Goal: Check status

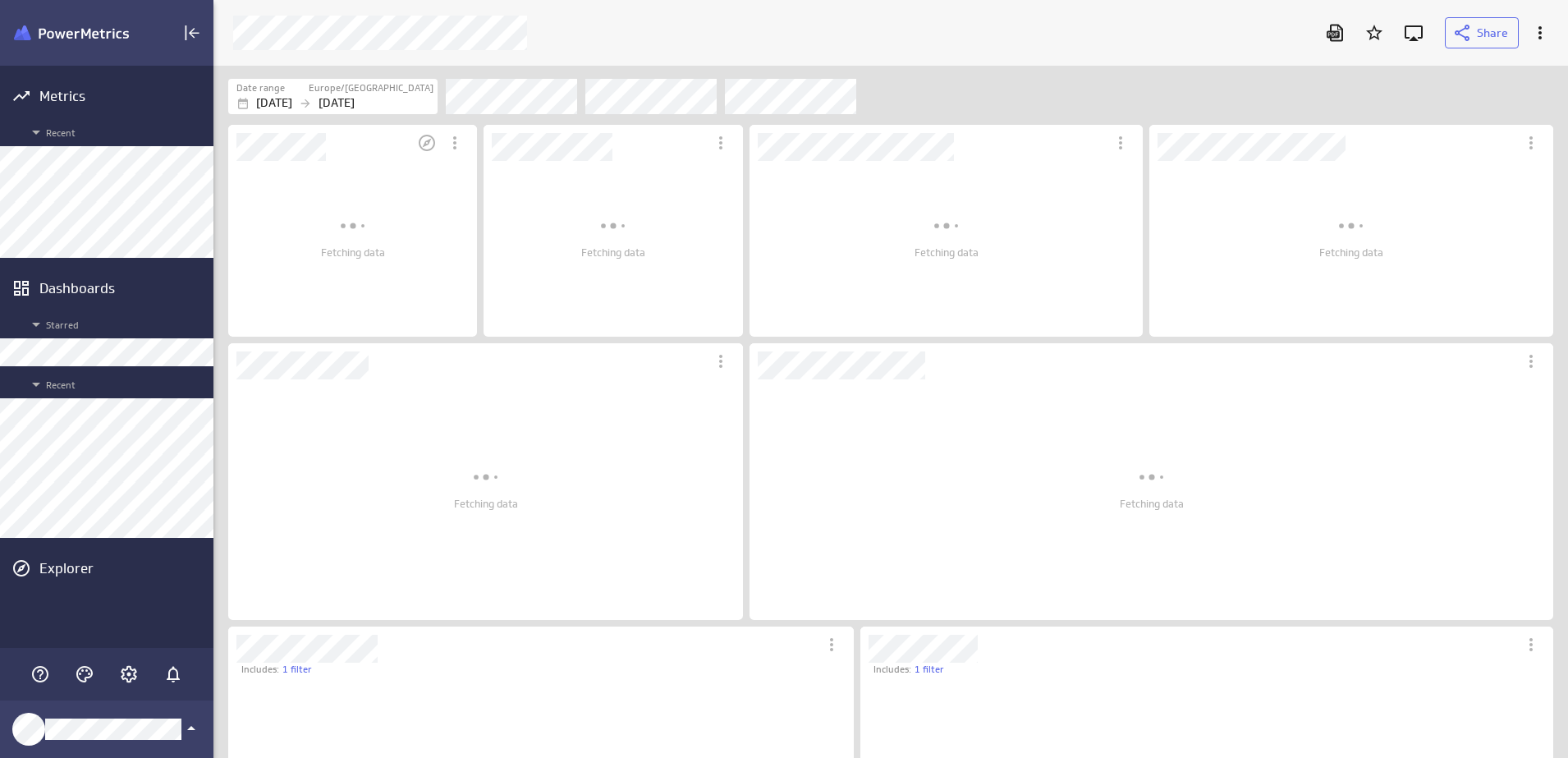
scroll to position [724, 1386]
click at [349, 95] on div "[DATE] [DATE]" at bounding box center [335, 103] width 197 height 18
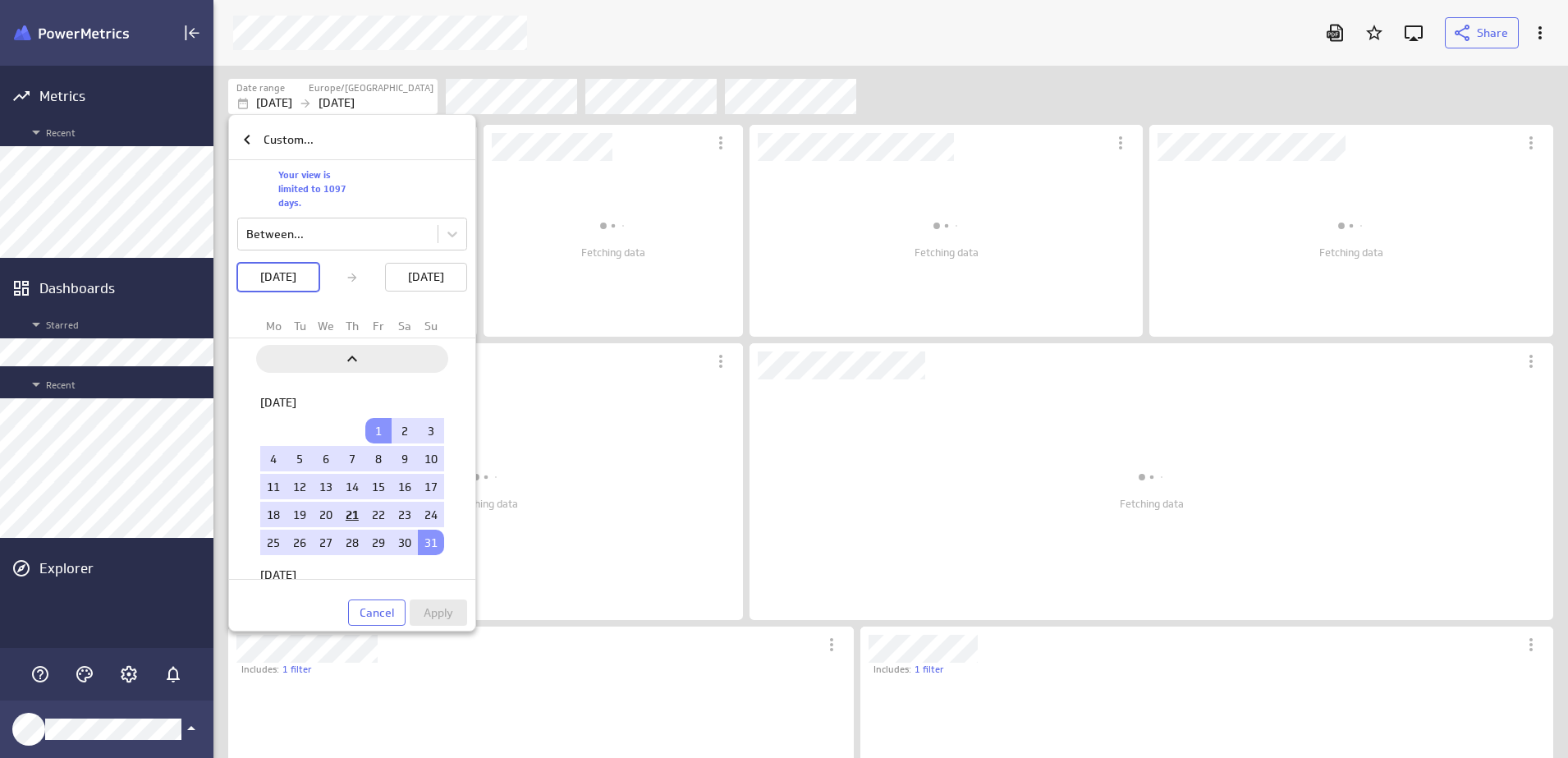
click at [355, 354] on icon "Previous" at bounding box center [352, 358] width 19 height 19
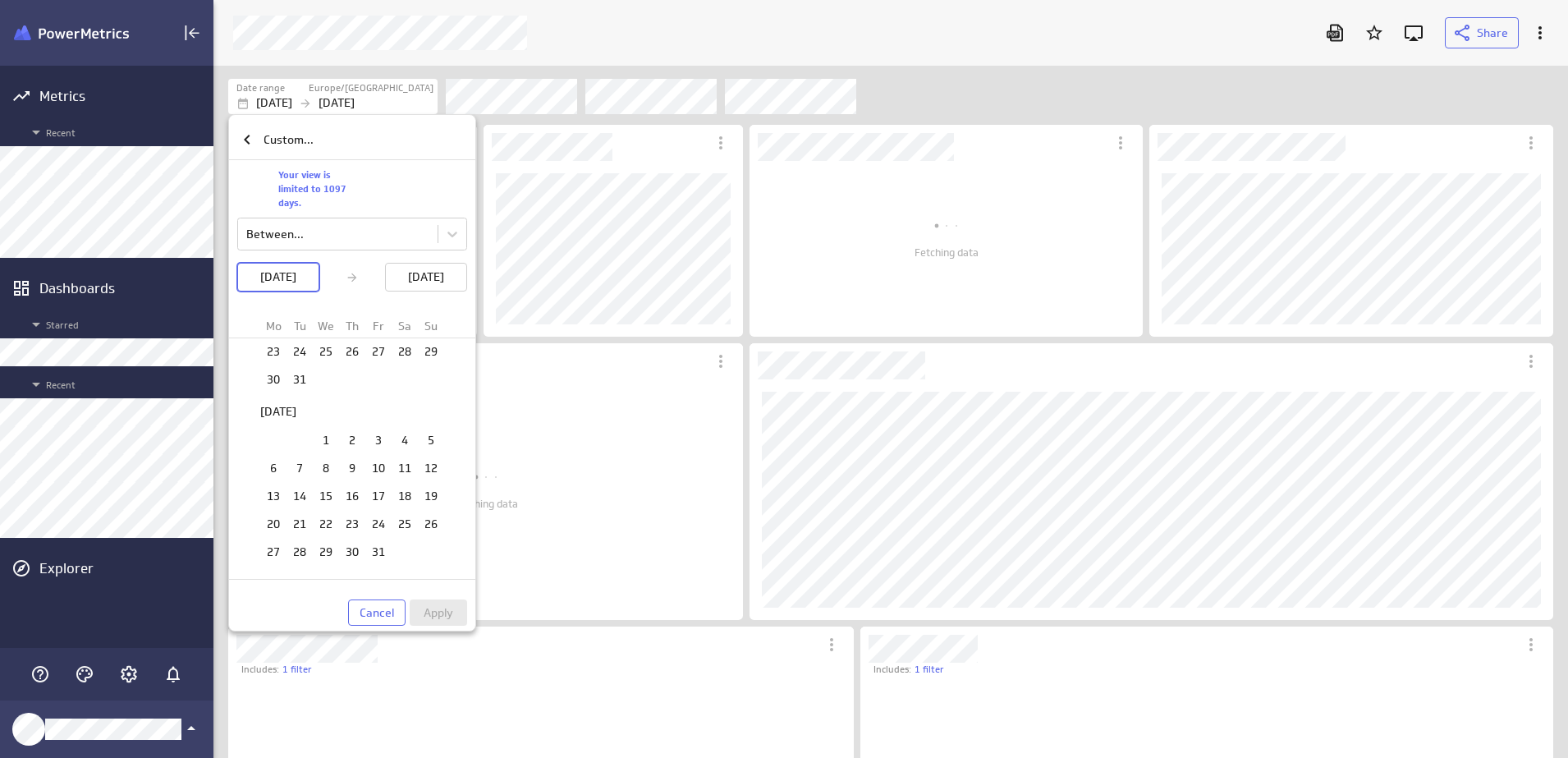
scroll to position [907, 0]
click at [320, 439] on td "1" at bounding box center [326, 441] width 26 height 25
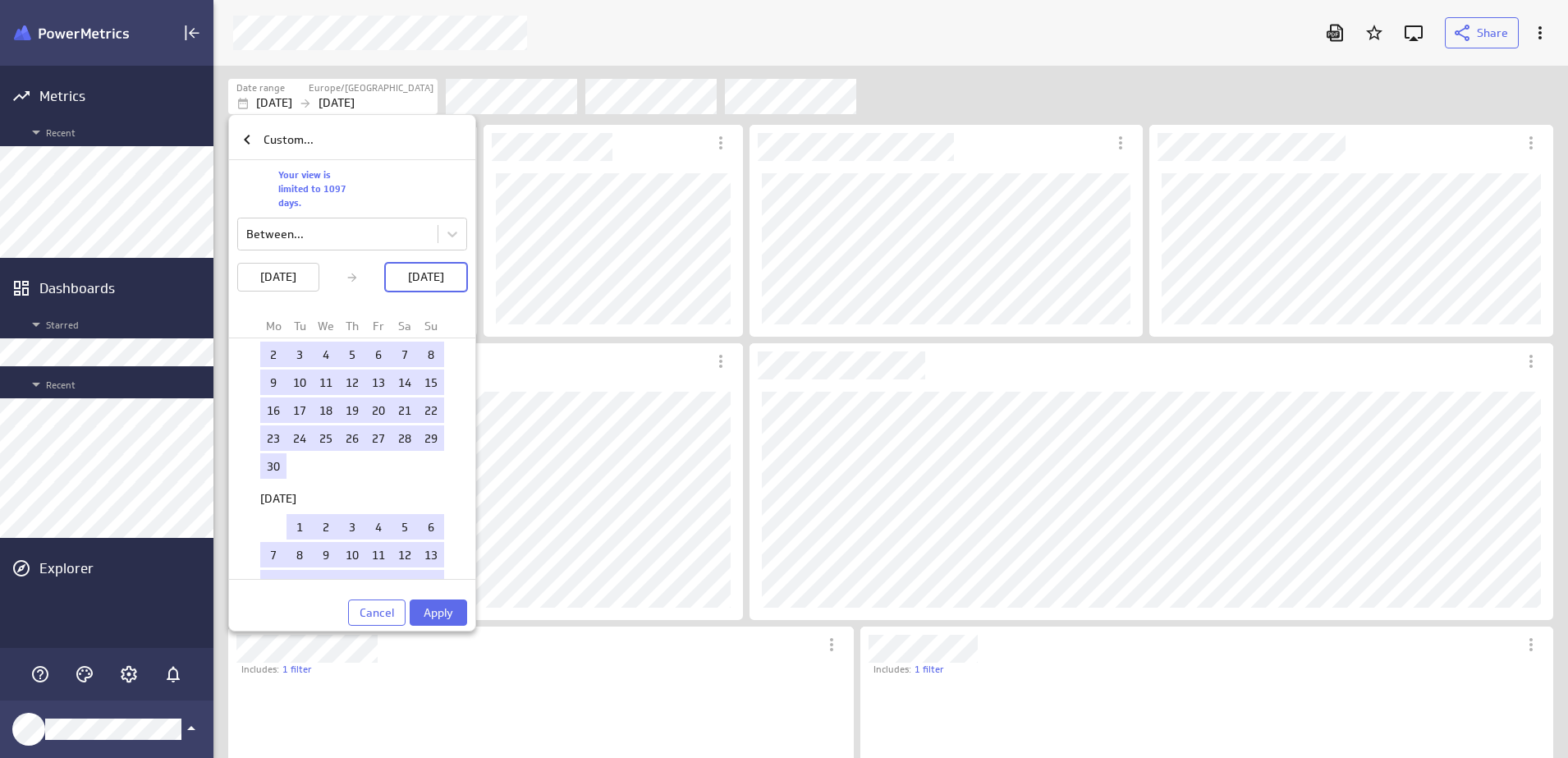
scroll to position [1910, 0]
click at [266, 462] on td "30" at bounding box center [273, 467] width 26 height 25
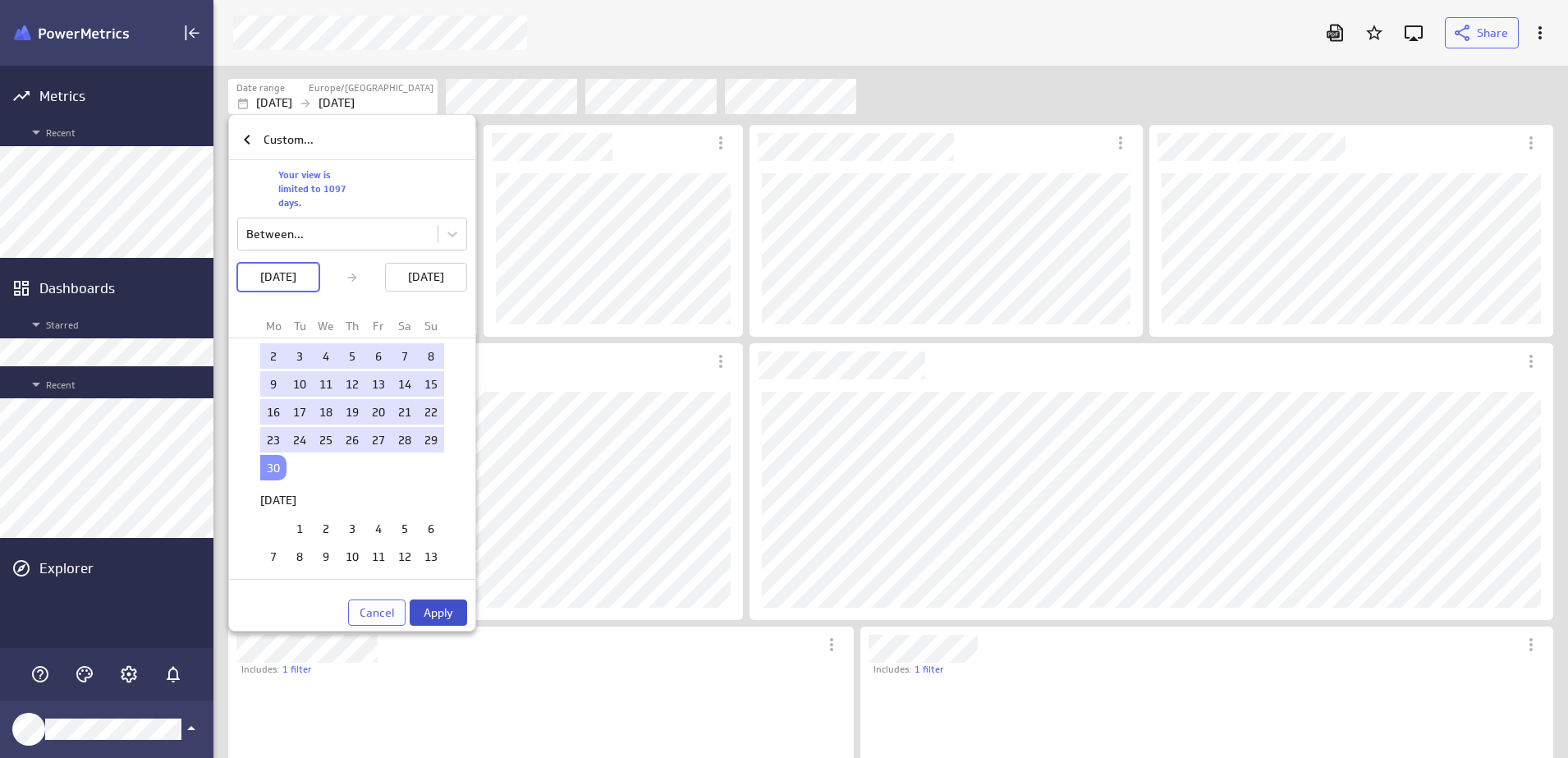
scroll to position [0, 0]
click at [445, 624] on button "Apply" at bounding box center [439, 613] width 58 height 26
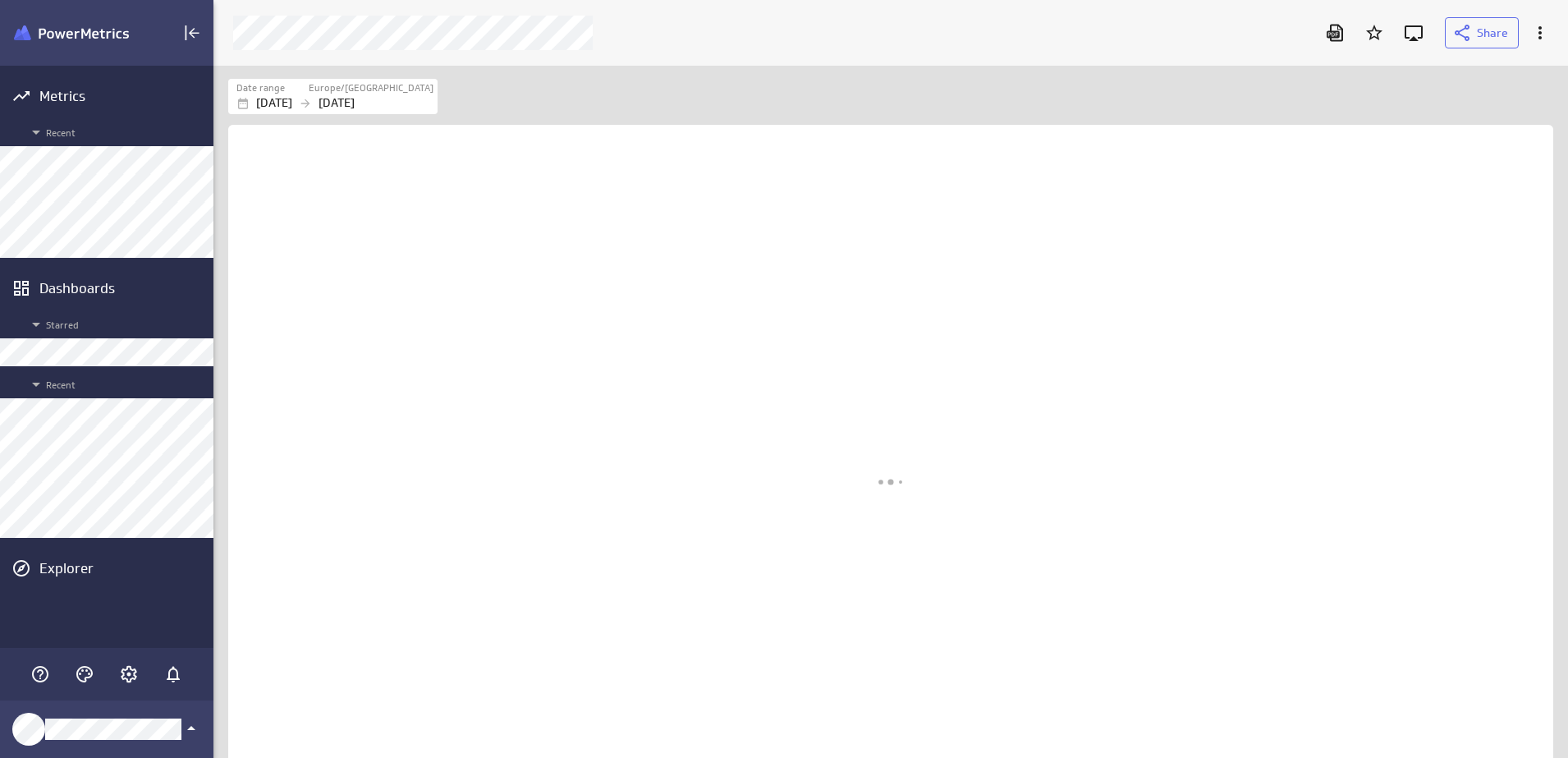
scroll to position [724, 1386]
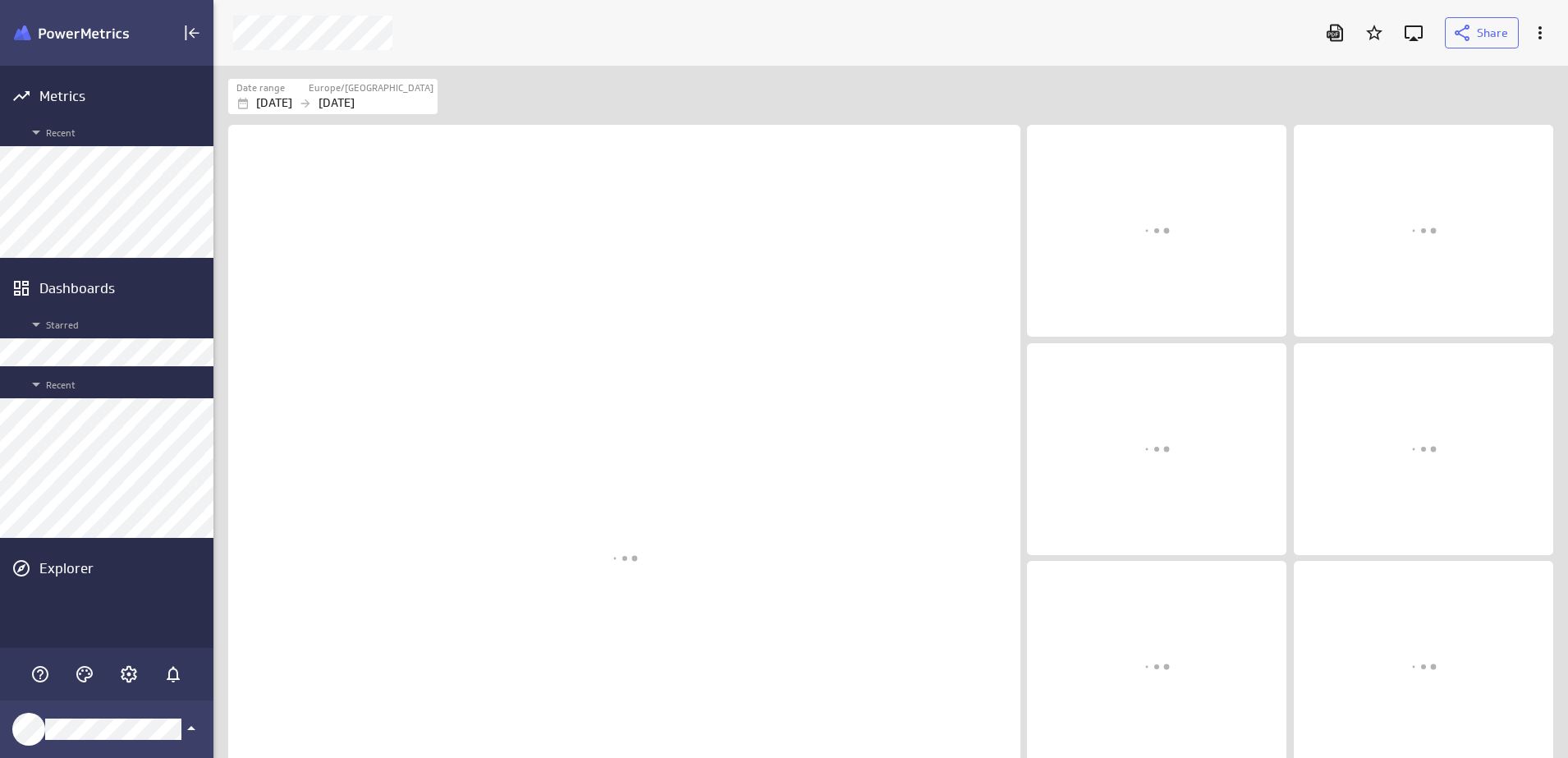
scroll to position [2136, 1363]
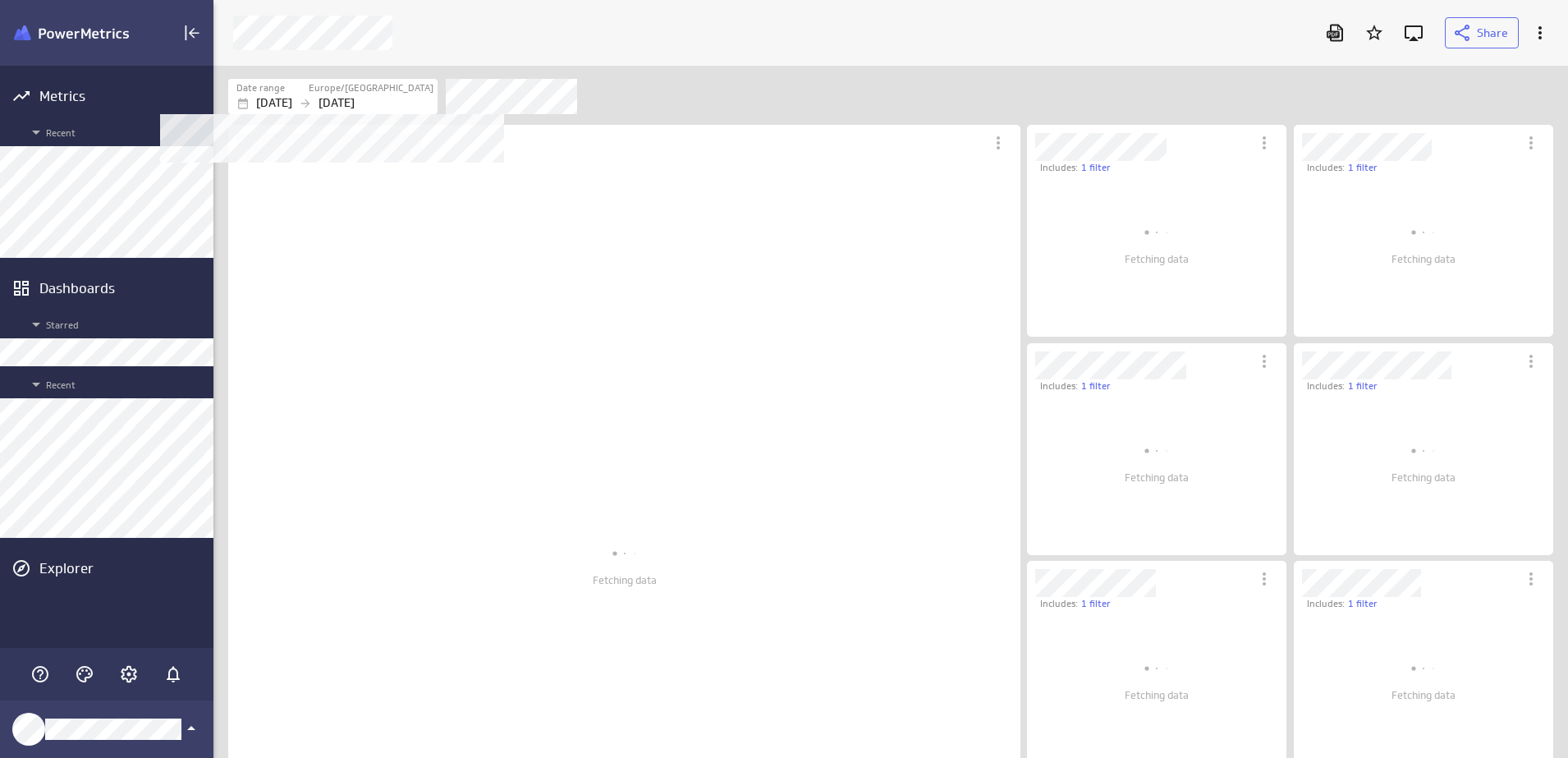
click at [307, 91] on div "Date range" at bounding box center [272, 89] width 71 height 14
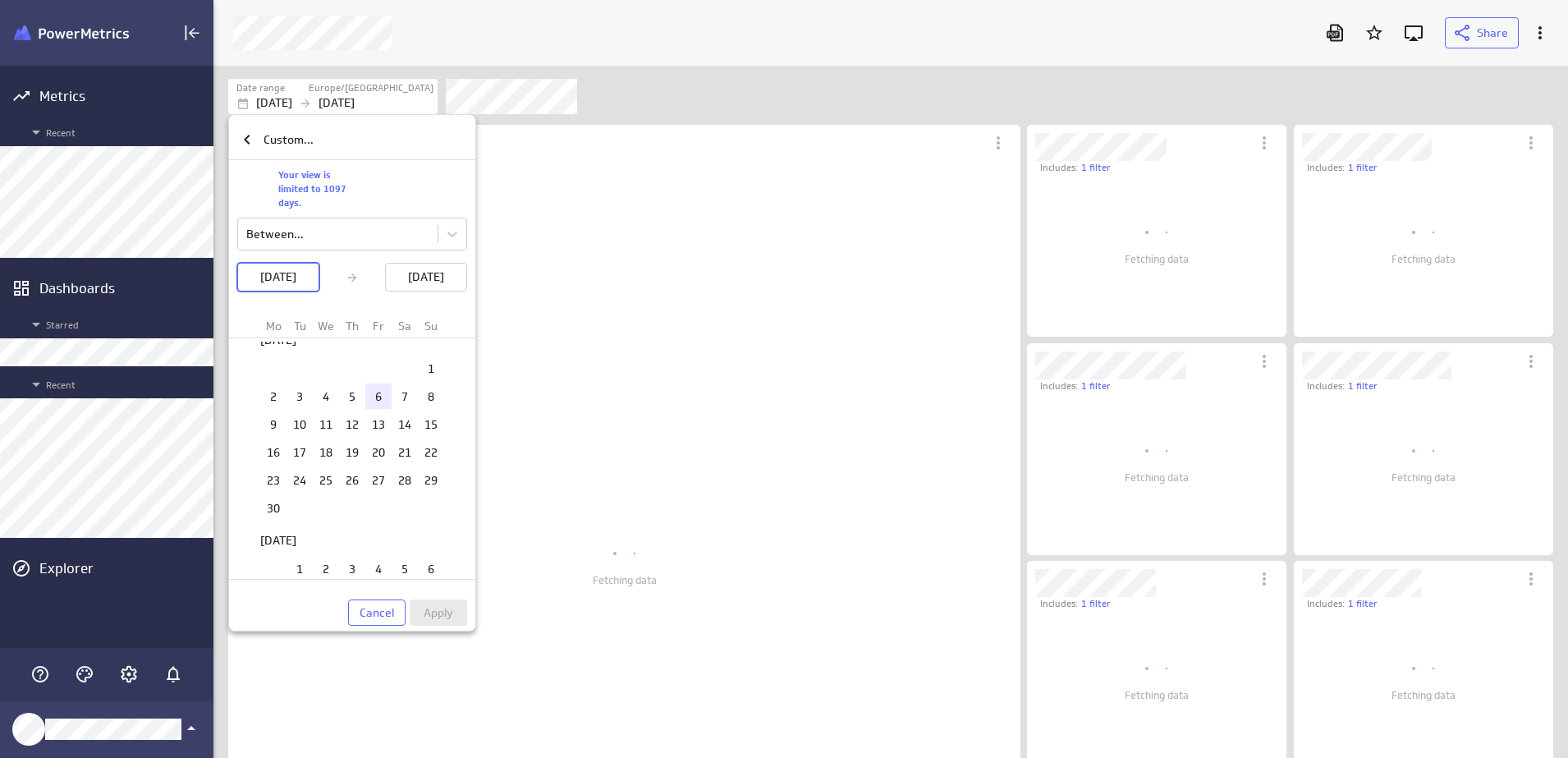
scroll to position [955, 0]
click at [427, 366] on td "1" at bounding box center [431, 365] width 26 height 25
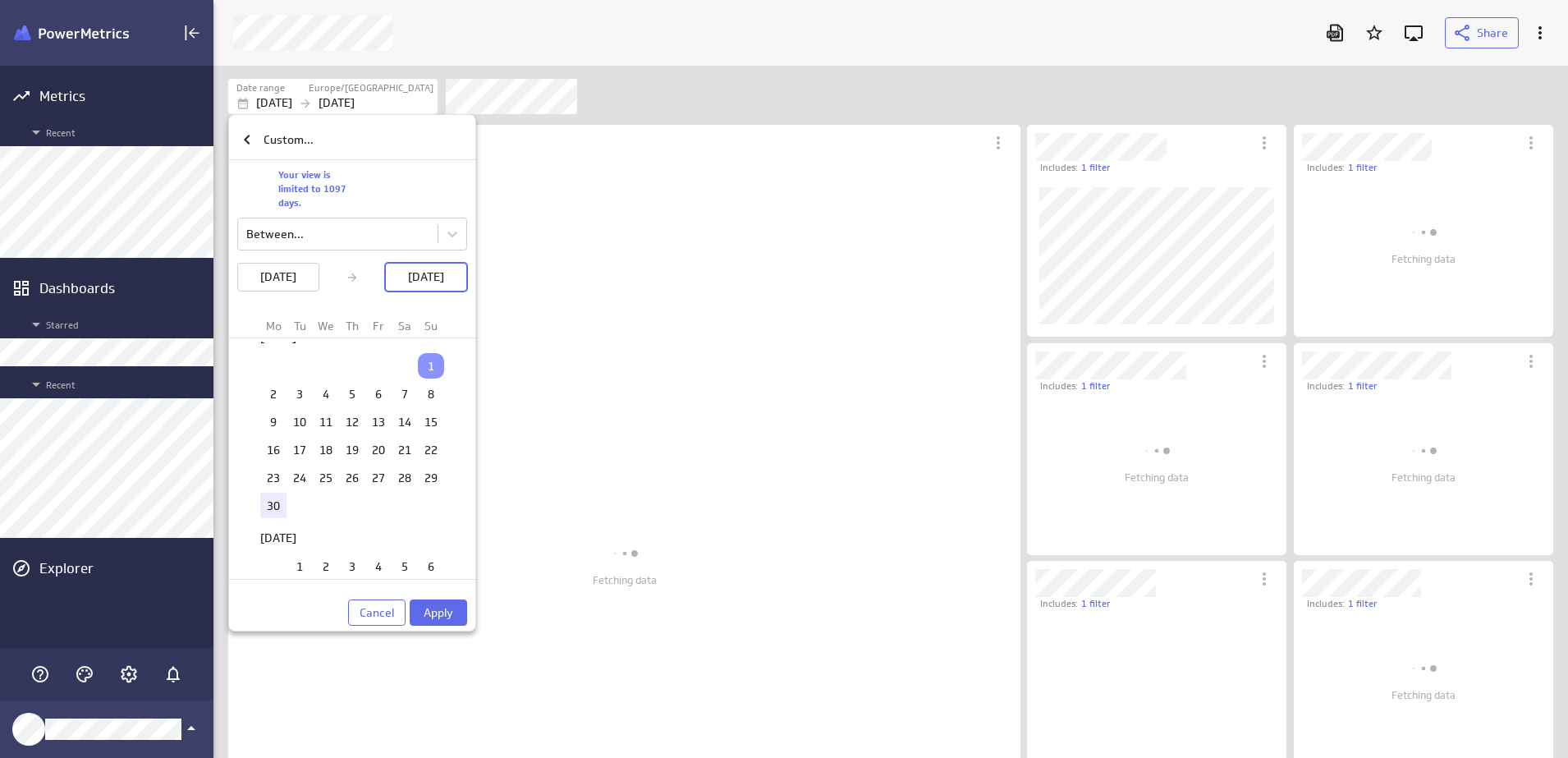
scroll to position [169, 266]
click at [267, 499] on td "30" at bounding box center [273, 505] width 26 height 25
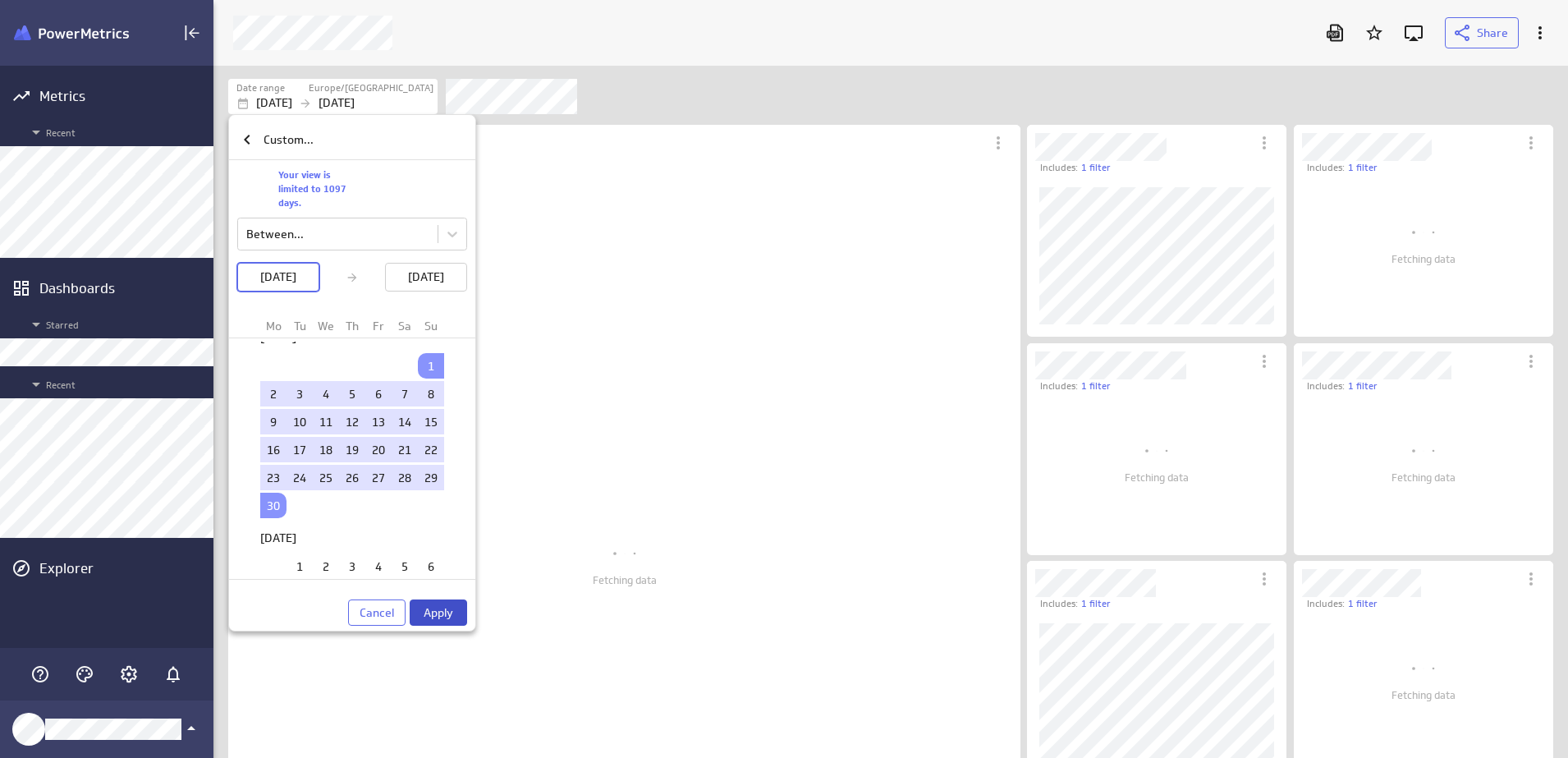
click at [450, 606] on span "Apply" at bounding box center [438, 613] width 30 height 15
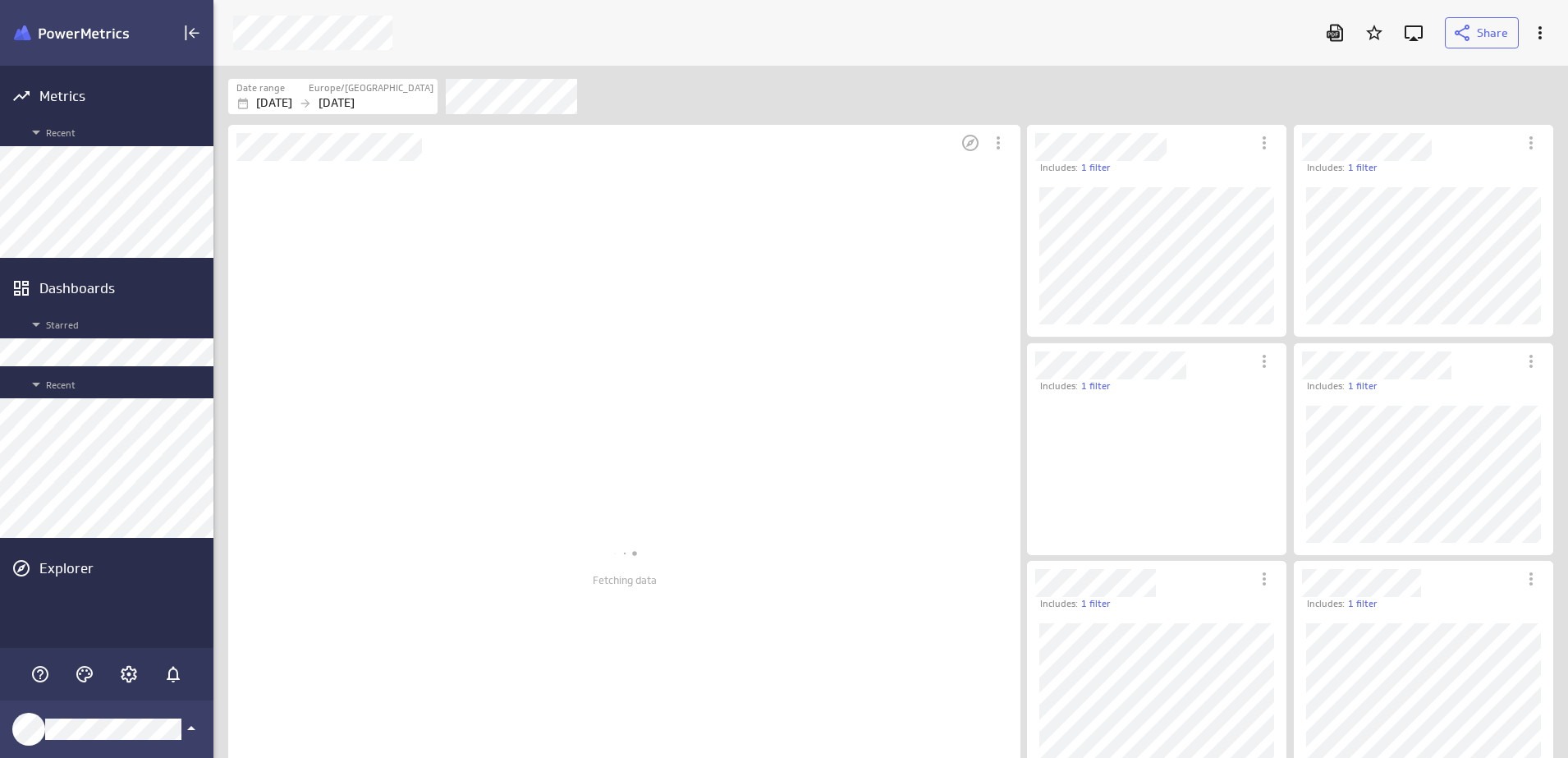
scroll to position [8, 8]
